Goal: Task Accomplishment & Management: Complete application form

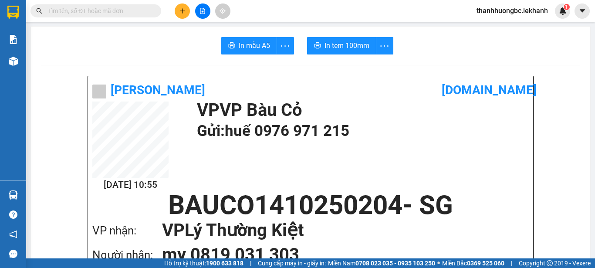
click at [176, 11] on button at bounding box center [182, 10] width 15 height 15
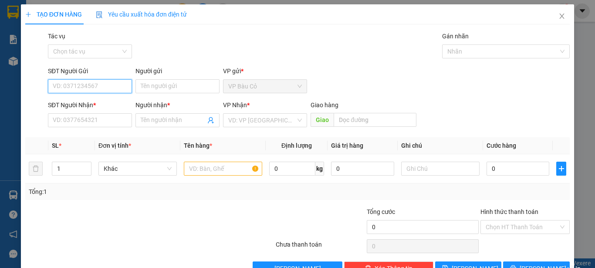
click at [100, 84] on input "SĐT Người Gửi" at bounding box center [90, 86] width 84 height 14
type input "0986590752"
click at [132, 102] on div "0986590752 - NHA KHOA HAPPY" at bounding box center [98, 104] width 91 height 10
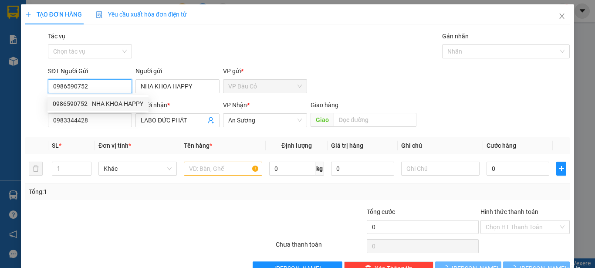
type input "NHA KHOA HAPPY"
type input "0983344428"
type input "LABO ĐỨC PHÁT"
type input "30.000"
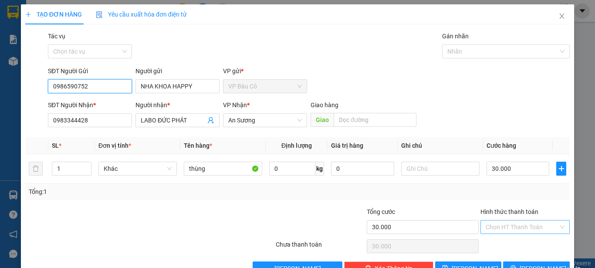
type input "0986590752"
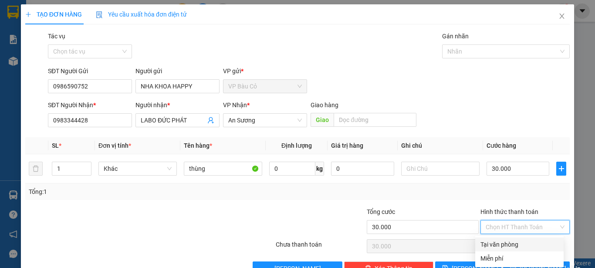
click at [509, 224] on input "Hình thức thanh toán" at bounding box center [522, 226] width 73 height 13
click at [507, 242] on div "Tại văn phòng" at bounding box center [519, 245] width 78 height 10
type input "0"
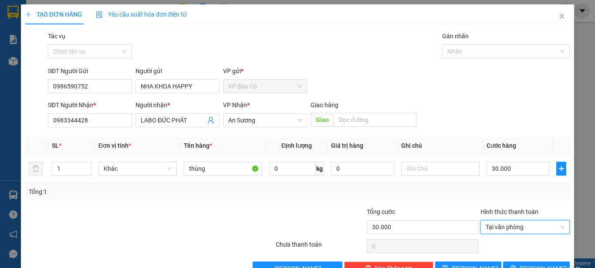
scroll to position [24, 0]
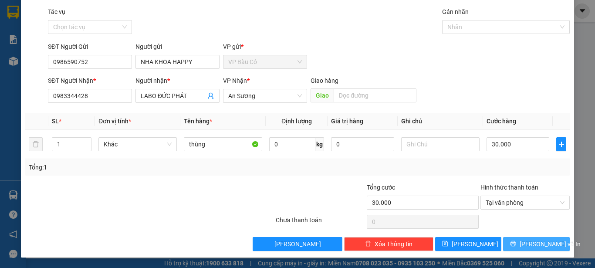
click at [539, 245] on span "[PERSON_NAME] và In" at bounding box center [550, 244] width 61 height 10
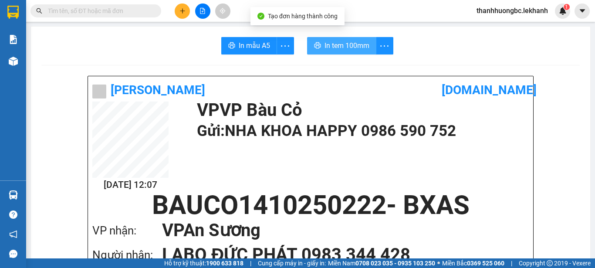
click at [338, 50] on span "In tem 100mm" at bounding box center [346, 45] width 45 height 11
